Goal: Task Accomplishment & Management: Manage account settings

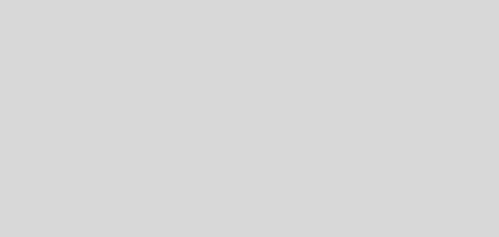
select select "es"
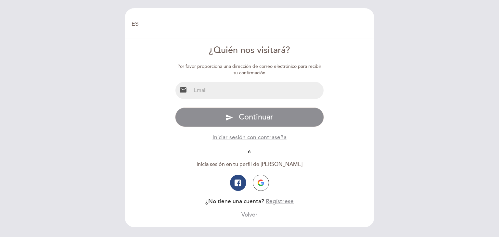
click at [239, 86] on input "email" at bounding box center [257, 90] width 133 height 17
type input "[EMAIL_ADDRESS][DOMAIN_NAME]"
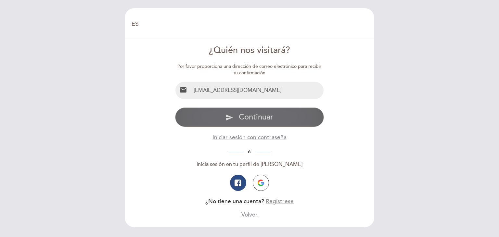
click at [251, 114] on span "Continuar" at bounding box center [256, 116] width 34 height 9
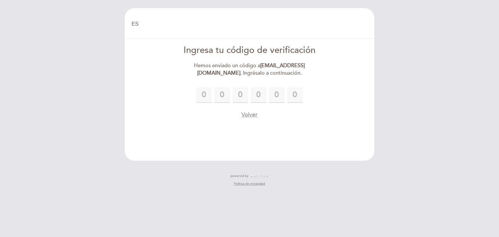
click at [89, 153] on div "EN ES PT [GEOGRAPHIC_DATA] [GEOGRAPHIC_DATA], Cambiar usuario Hacer una reserva…" at bounding box center [249, 118] width 499 height 237
click at [206, 93] on input "text" at bounding box center [204, 95] width 16 height 16
type input "4"
type input "3"
type input "5"
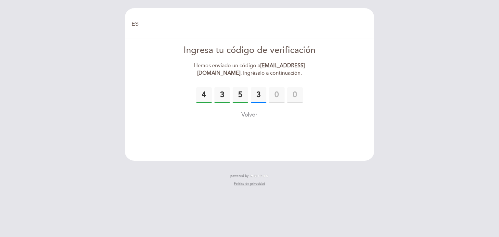
type input "3"
type input "2"
type input "8"
